Goal: Find contact information: Find contact information

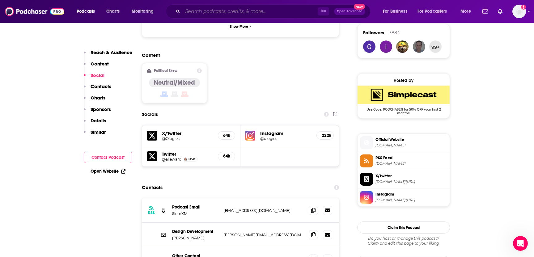
click at [196, 10] on input "Search podcasts, credits, & more..." at bounding box center [250, 11] width 135 height 10
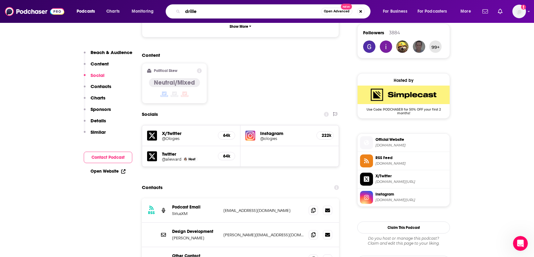
type input "drilled"
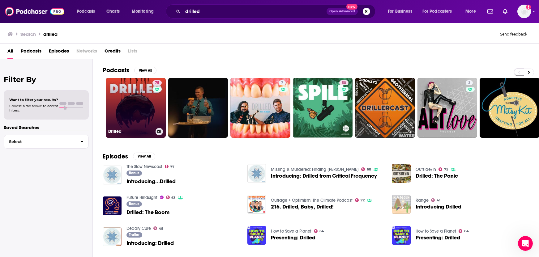
click at [109, 124] on link "75 Drilled" at bounding box center [136, 108] width 60 height 60
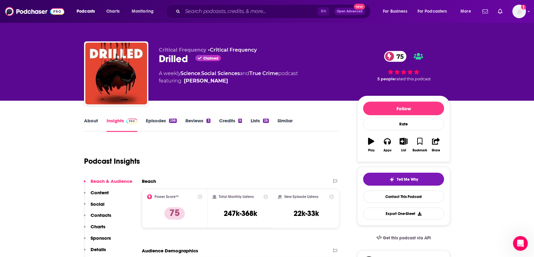
click at [101, 213] on p "Contacts" at bounding box center [101, 215] width 21 height 6
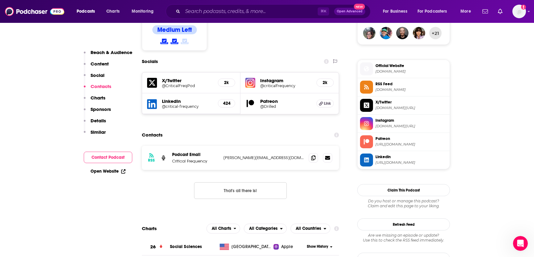
scroll to position [516, 0]
drag, startPoint x: 276, startPoint y: 116, endPoint x: 224, endPoint y: 115, distance: 51.9
click at [224, 155] on p "[PERSON_NAME][EMAIL_ADDRESS][DOMAIN_NAME]" at bounding box center [263, 157] width 80 height 5
copy p "[PERSON_NAME][EMAIL_ADDRESS][DOMAIN_NAME]"
click at [396, 126] on span "[DOMAIN_NAME][URL]" at bounding box center [411, 126] width 72 height 5
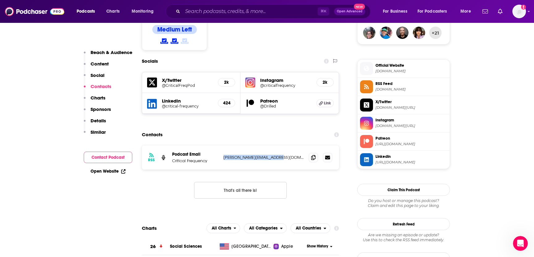
click at [116, 172] on link "Open Website" at bounding box center [108, 171] width 35 height 5
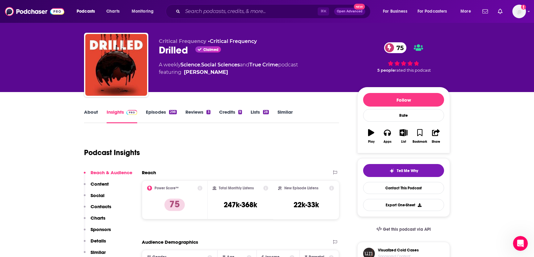
scroll to position [0, 0]
